Goal: Register for event/course

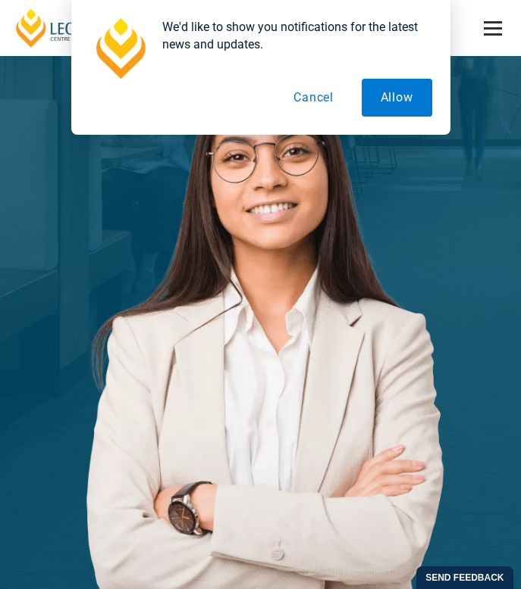
click at [316, 102] on button "Cancel" at bounding box center [313, 98] width 78 height 38
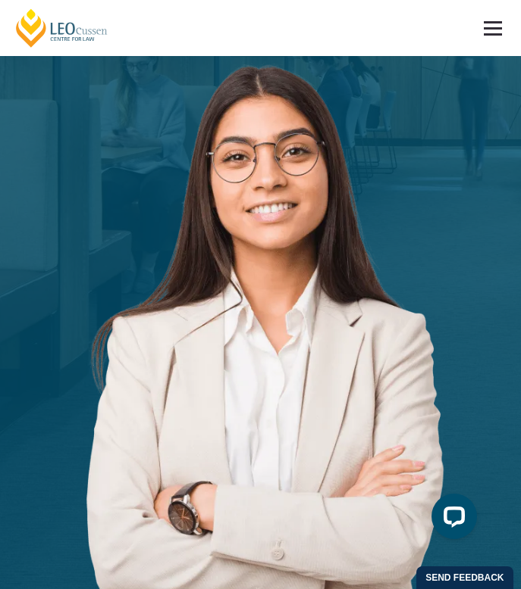
click at [491, 20] on link at bounding box center [492, 28] width 56 height 56
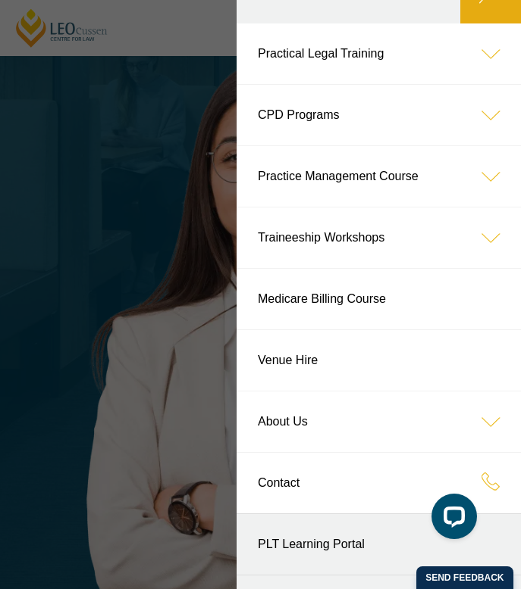
scroll to position [149, 0]
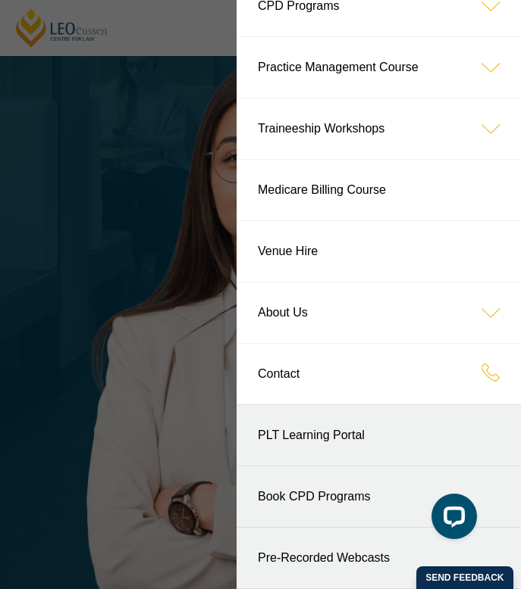
click at [193, 56] on header "[PERSON_NAME] Centre for Law Search here Practical Legal Training Our Practical…" at bounding box center [260, 28] width 521 height 56
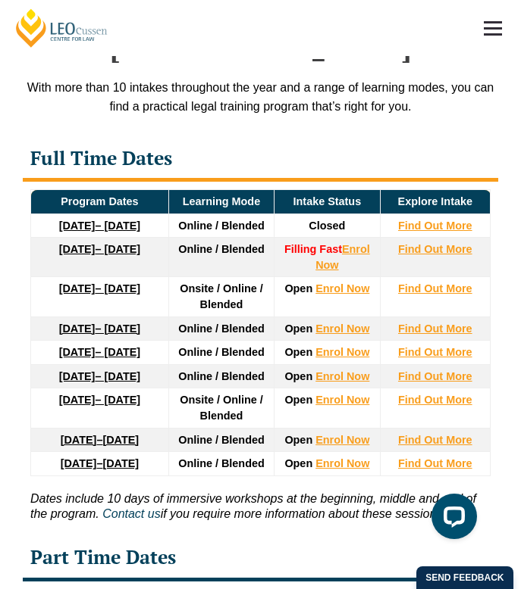
scroll to position [3159, 0]
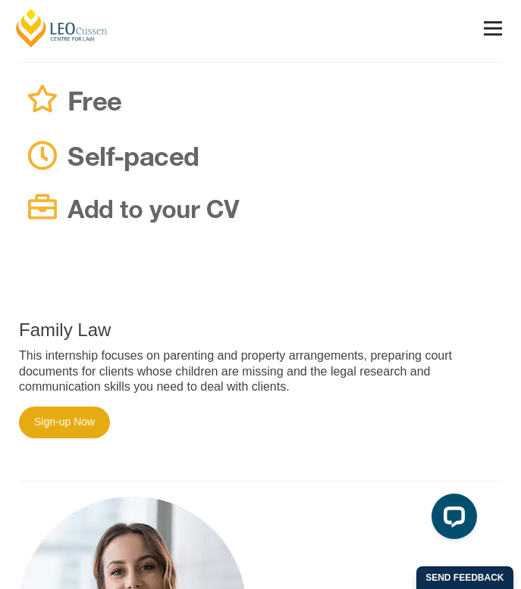
scroll to position [719, 0]
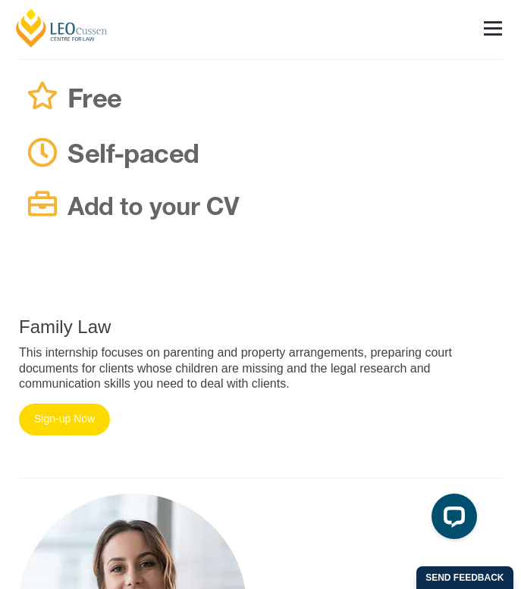
click at [62, 404] on link "Sign-up Now" at bounding box center [64, 420] width 91 height 32
click at [81, 408] on link "Sign-up Now" at bounding box center [64, 420] width 91 height 32
